Goal: Information Seeking & Learning: Learn about a topic

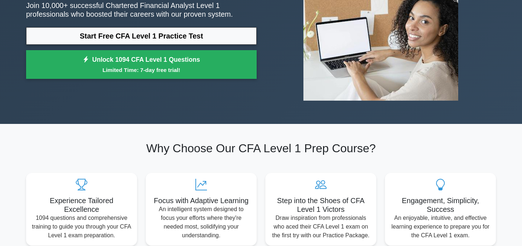
scroll to position [26, 0]
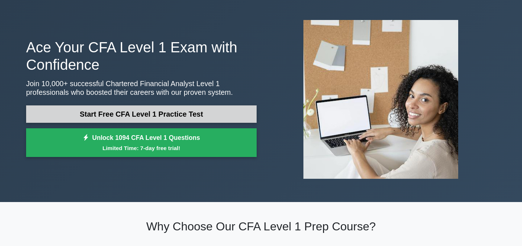
click at [185, 108] on link "Start Free CFA Level 1 Practice Test" at bounding box center [141, 113] width 231 height 17
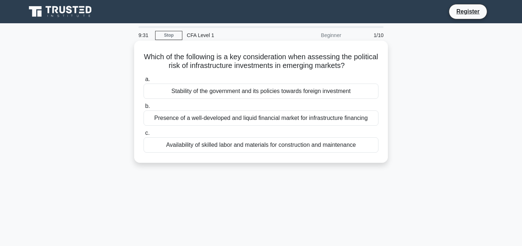
click at [265, 93] on div "Stability of the government and its policies towards foreign investment" at bounding box center [261, 90] width 235 height 15
click at [144, 82] on input "a. Stability of the government and its policies towards foreign investment" at bounding box center [144, 79] width 0 height 5
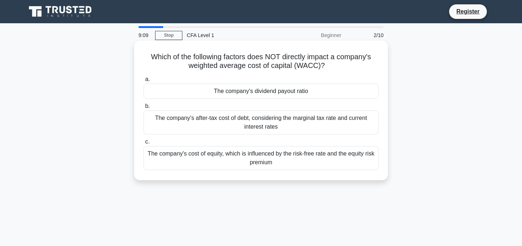
click at [281, 156] on div "The company's cost of equity, which is influenced by the risk-free rate and the…" at bounding box center [261, 158] width 235 height 24
click at [144, 144] on input "c. The company's cost of equity, which is influenced by the risk-free rate and …" at bounding box center [144, 141] width 0 height 5
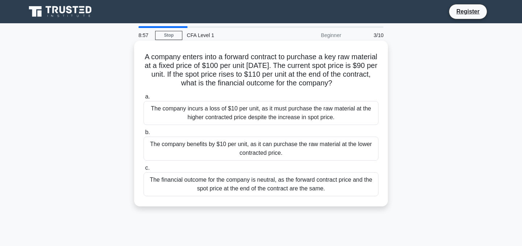
click at [279, 147] on div "The company benefits by $10 per unit, as it can purchase the raw material at th…" at bounding box center [261, 148] width 235 height 24
click at [144, 135] on input "b. The company benefits by $10 per unit, as it can purchase the raw material at…" at bounding box center [144, 132] width 0 height 5
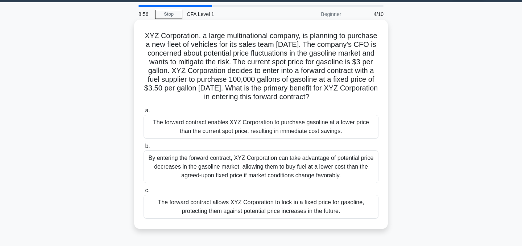
scroll to position [44, 0]
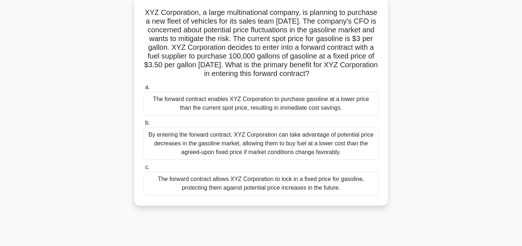
click at [273, 185] on div "The forward contract allows XYZ Corporation to lock in a fixed price for gasoli…" at bounding box center [261, 183] width 235 height 24
click at [144, 169] on input "c. The forward contract allows XYZ Corporation to lock in a fixed price for gas…" at bounding box center [144, 167] width 0 height 5
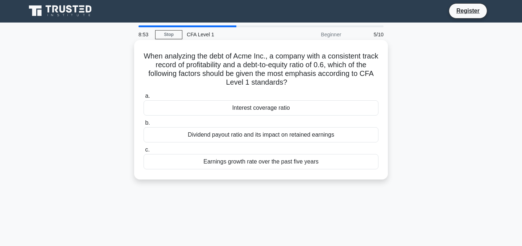
scroll to position [0, 0]
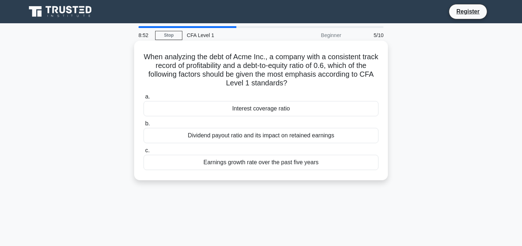
click at [272, 136] on div "Dividend payout ratio and its impact on retained earnings" at bounding box center [261, 135] width 235 height 15
click at [144, 126] on input "b. Dividend payout ratio and its impact on retained earnings" at bounding box center [144, 123] width 0 height 5
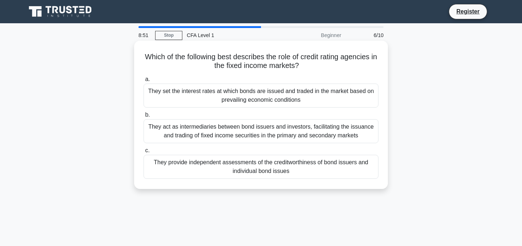
click at [267, 96] on div "They set the interest rates at which bonds are issued and traded in the market …" at bounding box center [261, 95] width 235 height 24
click at [144, 82] on input "a. They set the interest rates at which bonds are issued and traded in the mark…" at bounding box center [144, 79] width 0 height 5
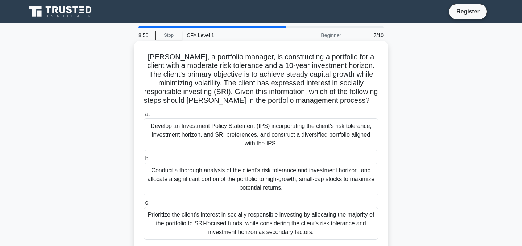
click at [265, 128] on div "Develop an Investment Policy Statement (IPS) incorporating the client's risk to…" at bounding box center [261, 134] width 235 height 33
click at [144, 116] on input "a. Develop an Investment Policy Statement (IPS) incorporating the client's risk…" at bounding box center [144, 114] width 0 height 5
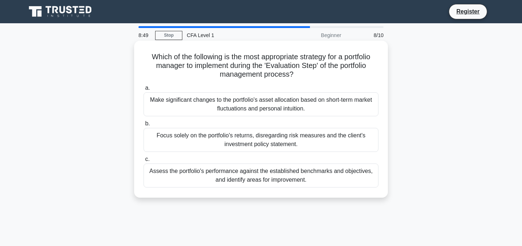
click at [272, 169] on div "Assess the portfolio's performance against the established benchmarks and objec…" at bounding box center [261, 175] width 235 height 24
click at [144, 161] on input "c. Assess the portfolio's performance against the established benchmarks and ob…" at bounding box center [144, 159] width 0 height 5
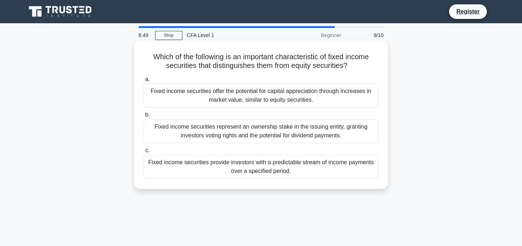
click at [275, 132] on div "Fixed income securities represent an ownership stake in the issuing entity, gra…" at bounding box center [261, 131] width 235 height 24
click at [144, 117] on input "b. Fixed income securities represent an ownership stake in the issuing entity, …" at bounding box center [144, 114] width 0 height 5
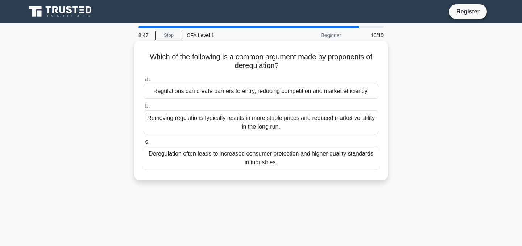
click at [279, 105] on label "b. Removing regulations typically results in more stable prices and reduced mar…" at bounding box center [261, 118] width 235 height 33
click at [144, 105] on input "b. Removing regulations typically results in more stable prices and reduced mar…" at bounding box center [144, 106] width 0 height 5
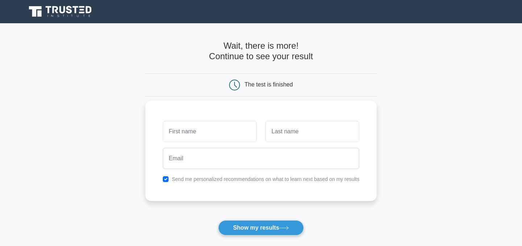
scroll to position [77, 0]
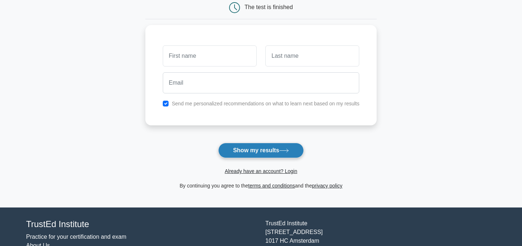
click at [300, 150] on button "Show my results" at bounding box center [261, 150] width 86 height 15
click at [380, 73] on main "Wait, there is more! Continue to see your result The test is finished and the" at bounding box center [261, 76] width 522 height 261
